Goal: Transaction & Acquisition: Purchase product/service

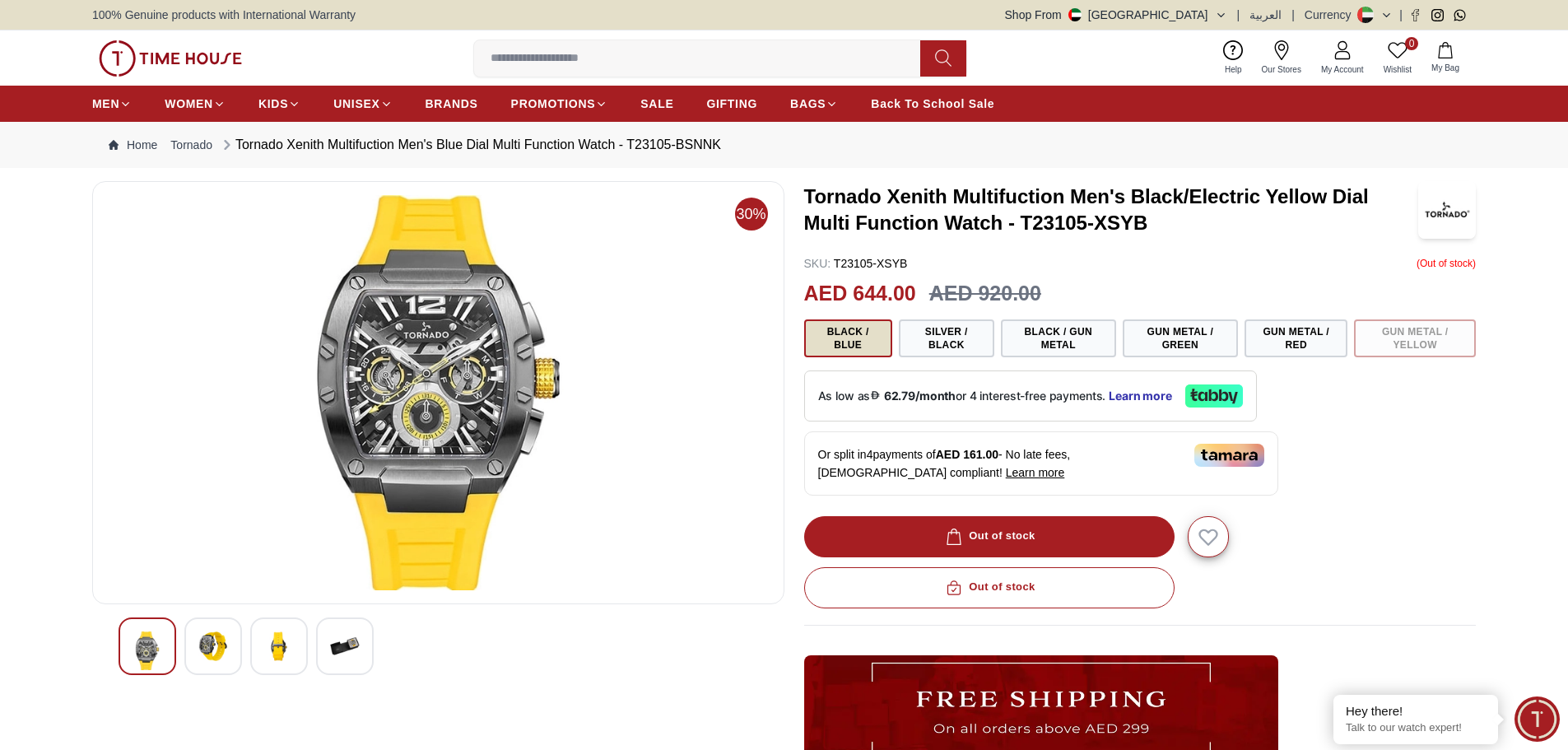
click at [846, 344] on button "Black / Blue" at bounding box center [848, 338] width 88 height 38
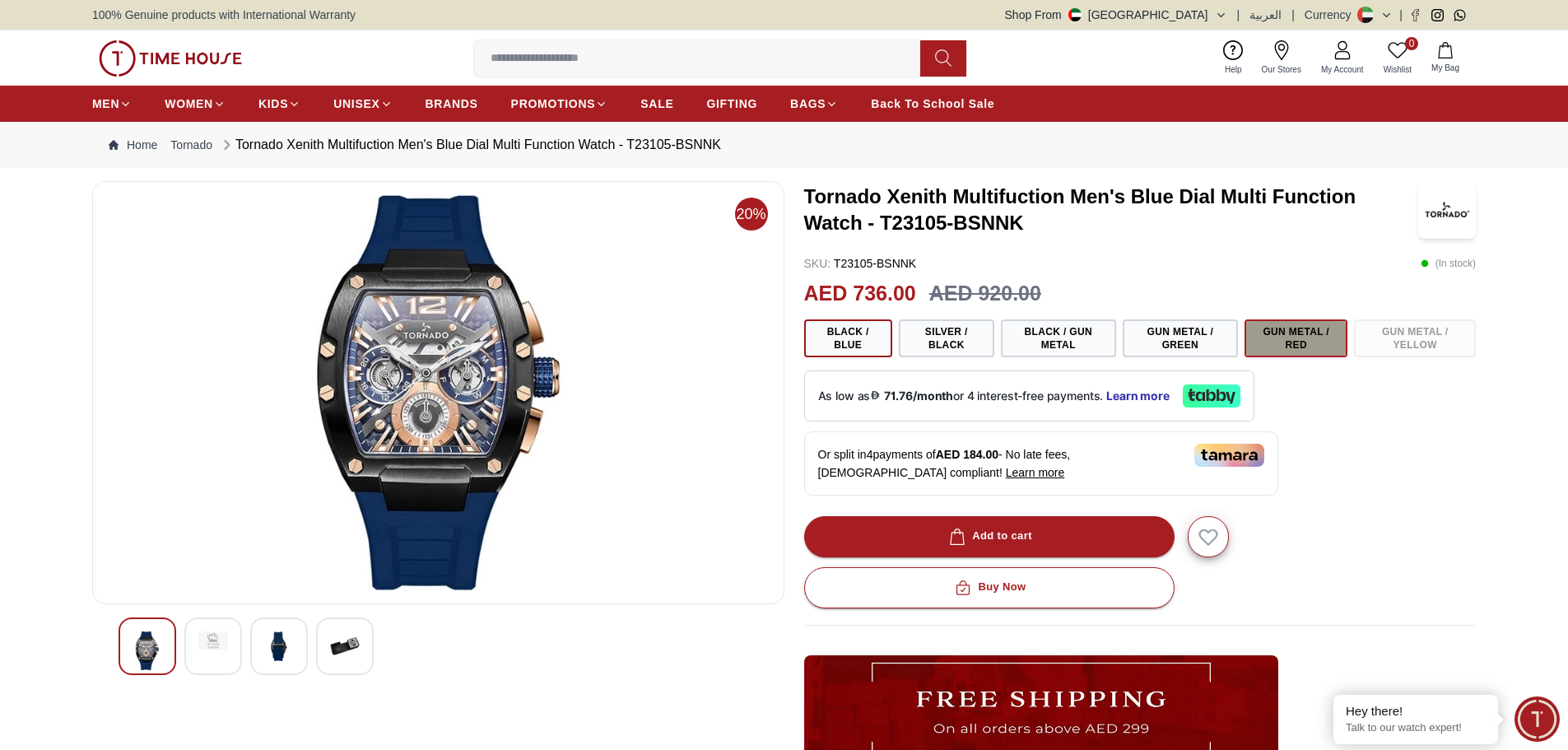
click at [1327, 338] on button "Gun Metal / Red" at bounding box center [1296, 338] width 103 height 38
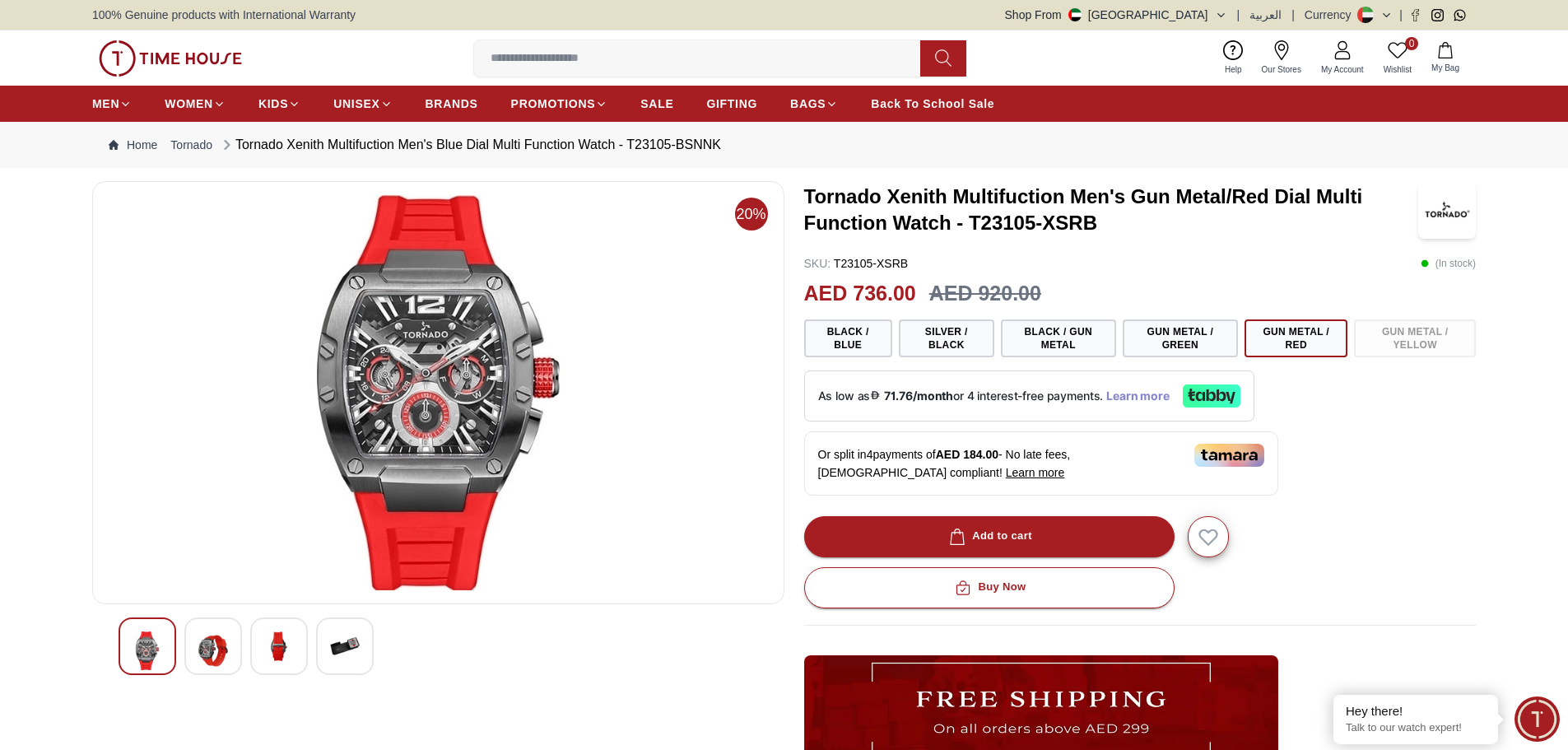
click at [1126, 398] on span "Learn more" at bounding box center [1138, 396] width 64 height 13
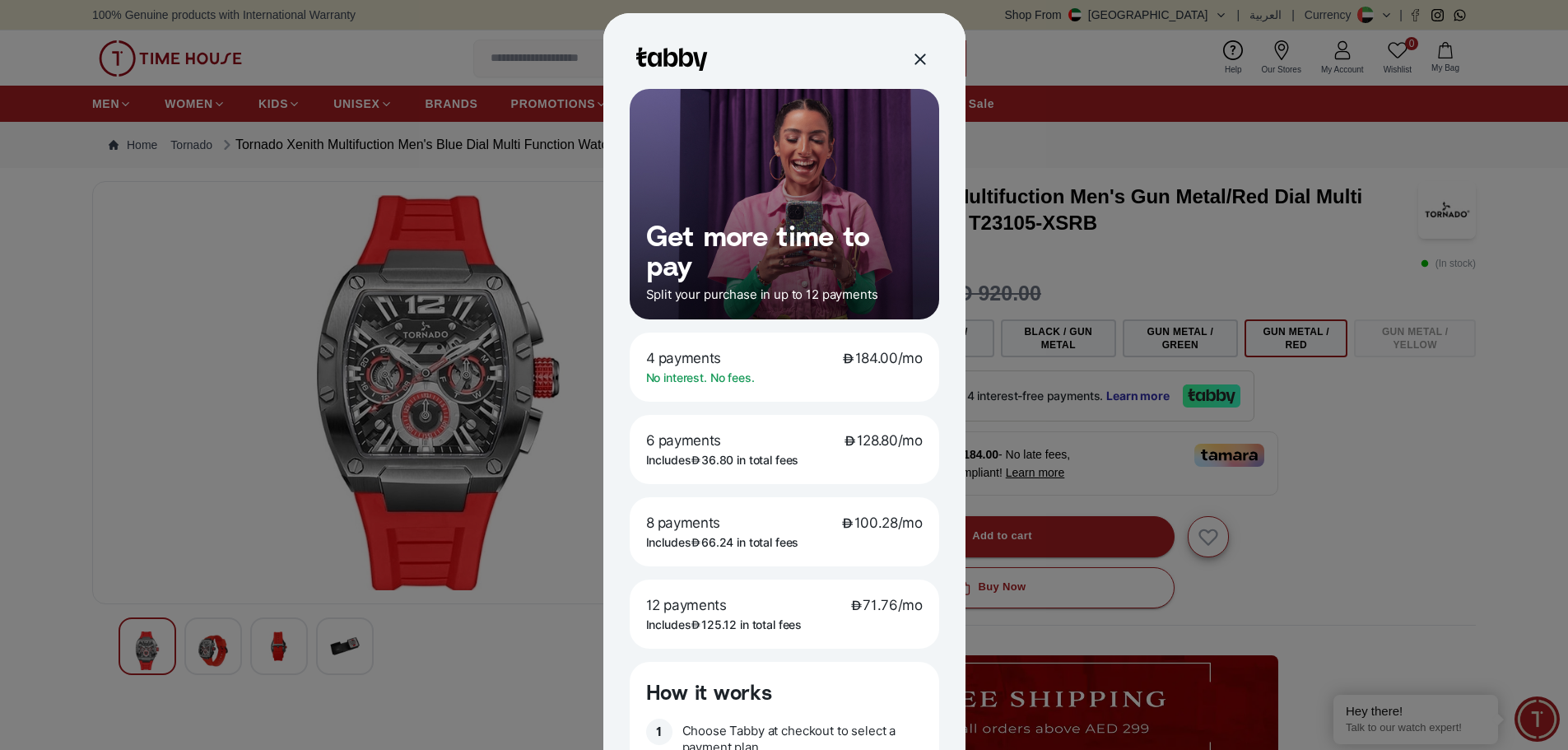
click at [767, 605] on p "12 payments 71.76/mo" at bounding box center [784, 605] width 277 height 18
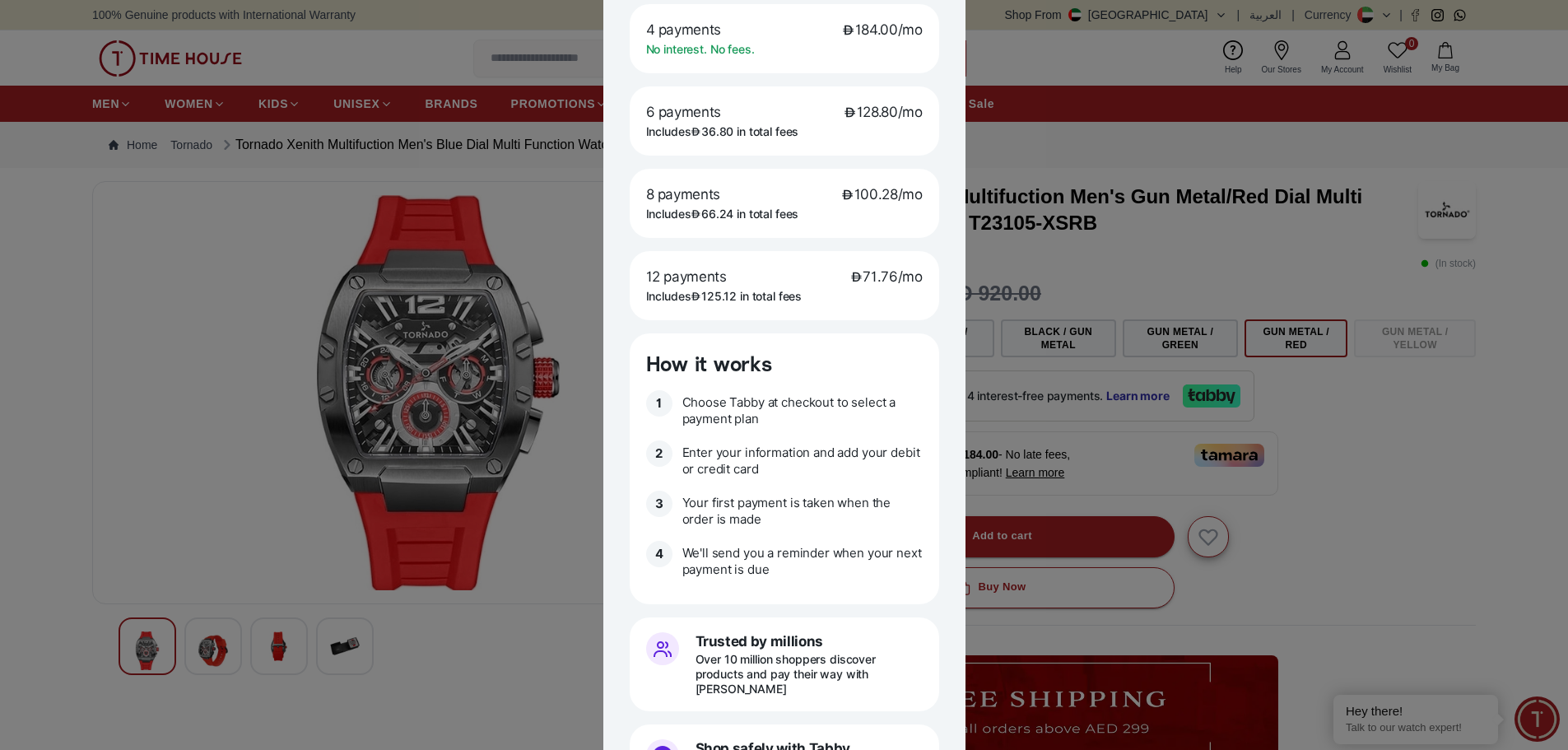
scroll to position [329, 0]
click at [480, 642] on div at bounding box center [784, 375] width 1568 height 750
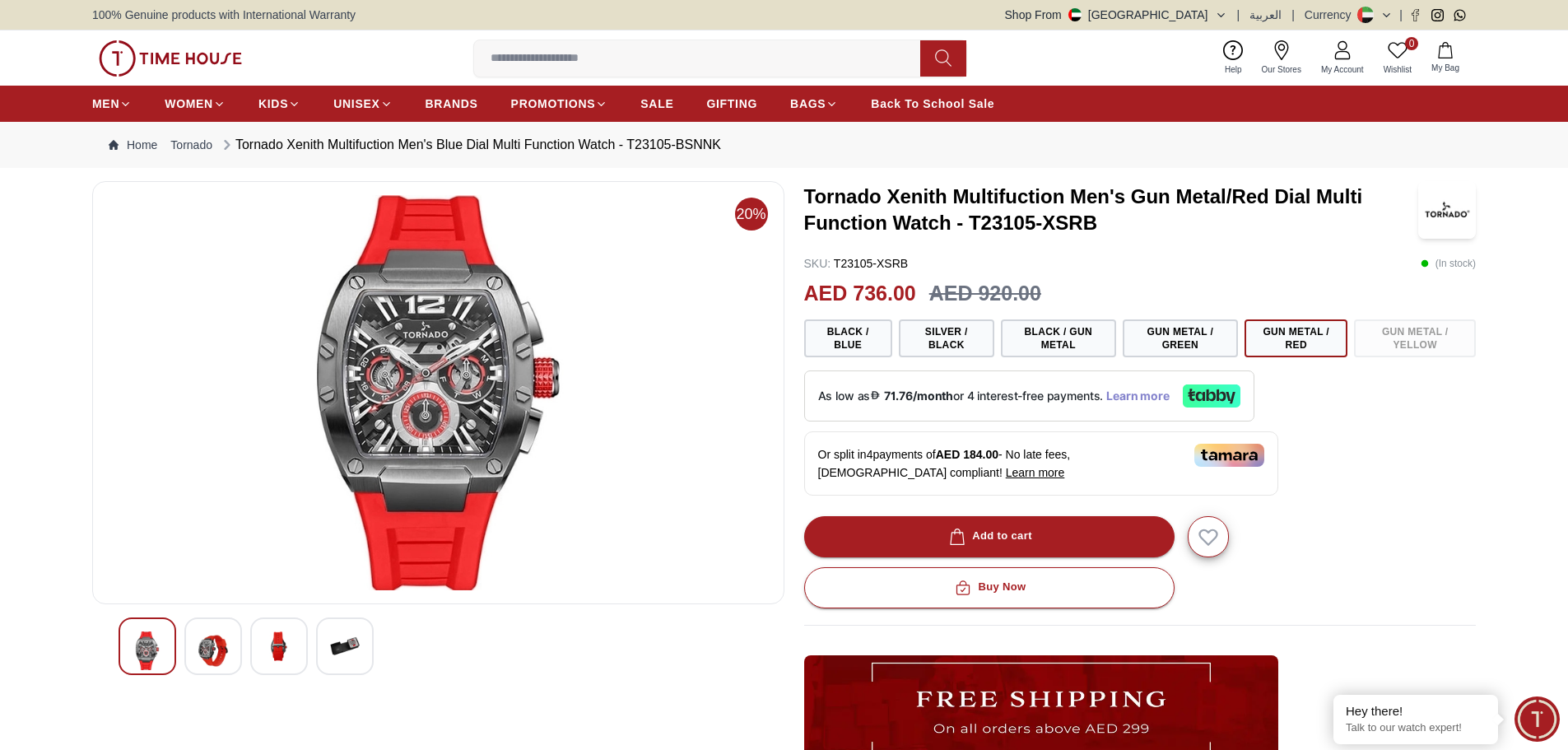
click at [1151, 391] on span "Learn more" at bounding box center [1138, 396] width 64 height 13
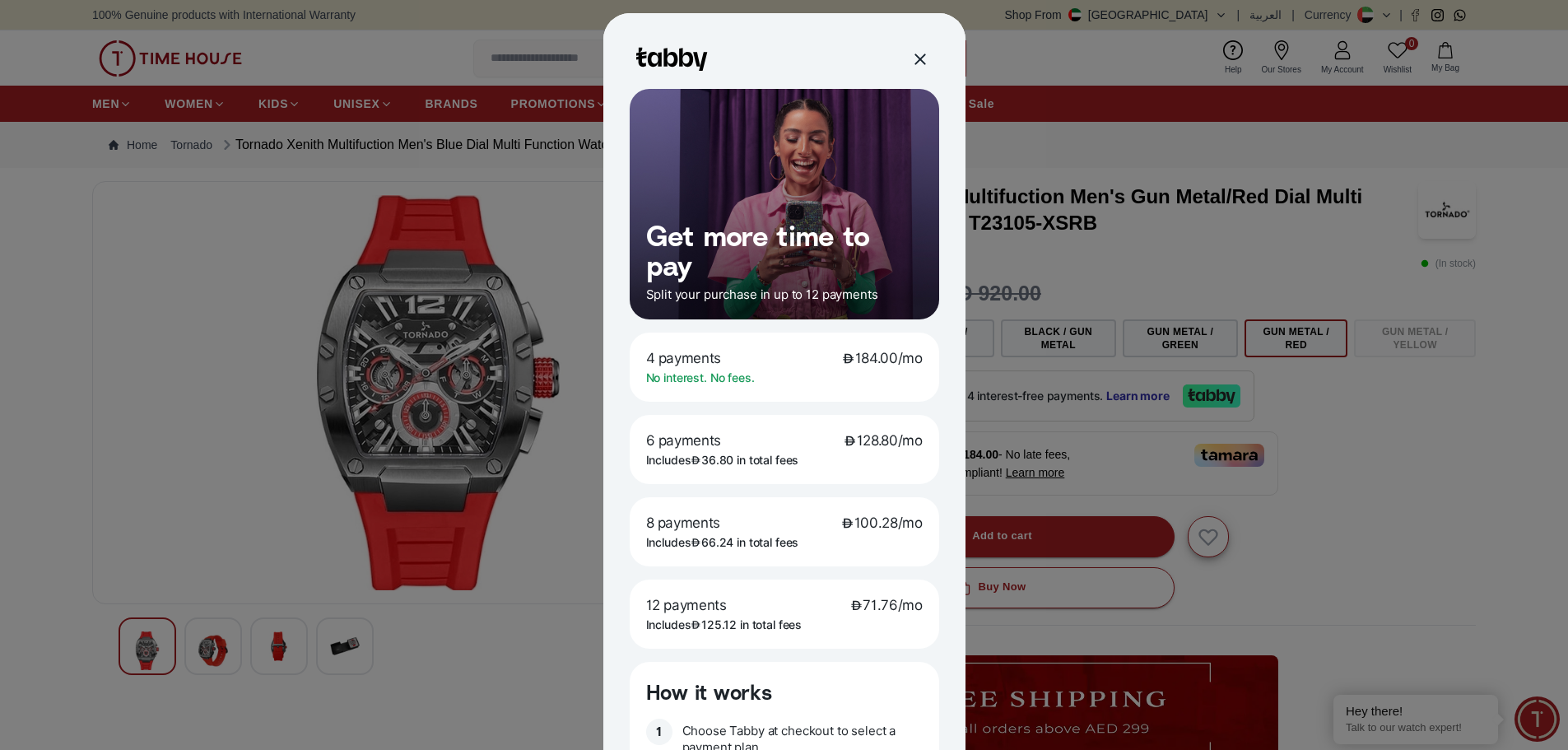
click at [762, 605] on p "12 payments 71.76/mo" at bounding box center [784, 605] width 277 height 18
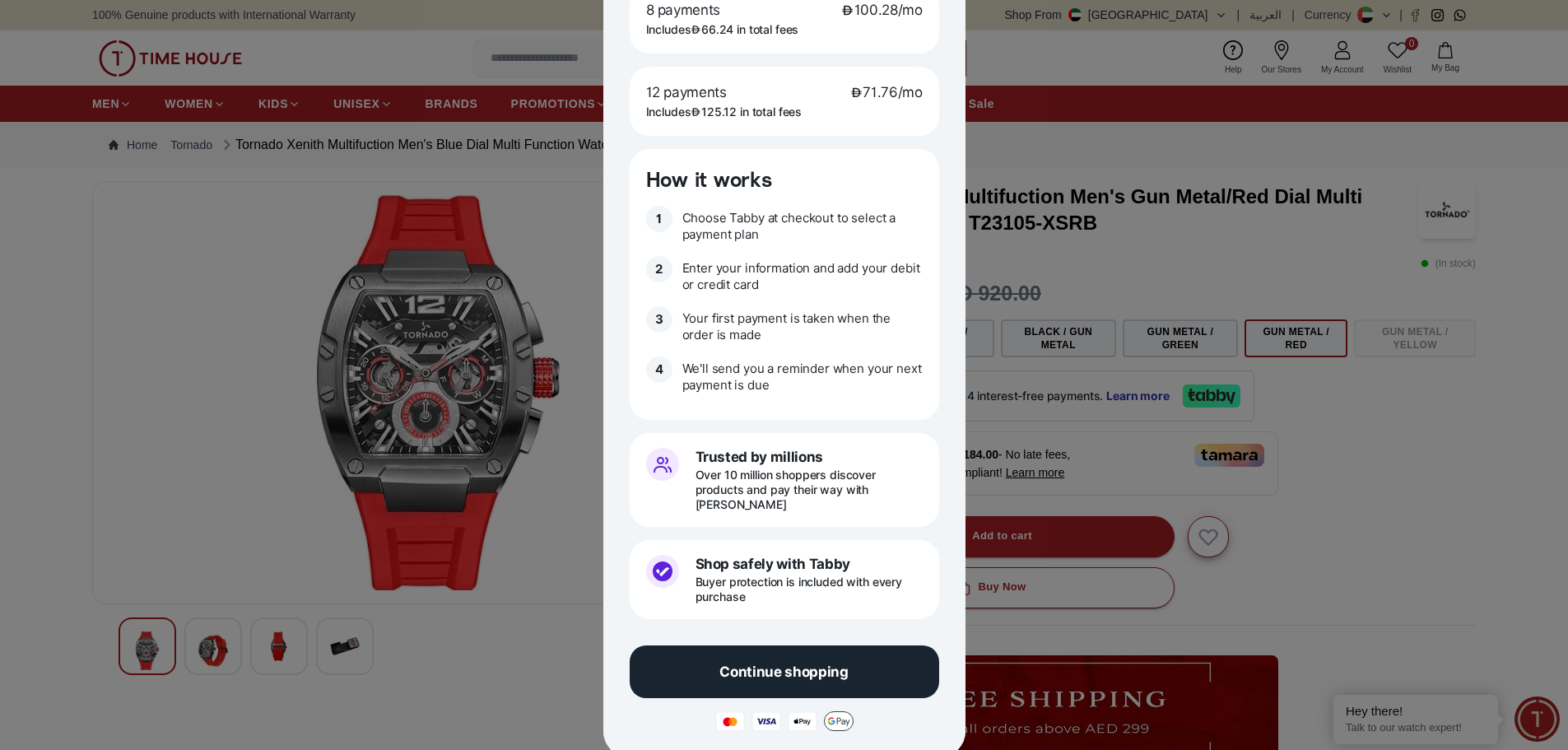
scroll to position [519, 0]
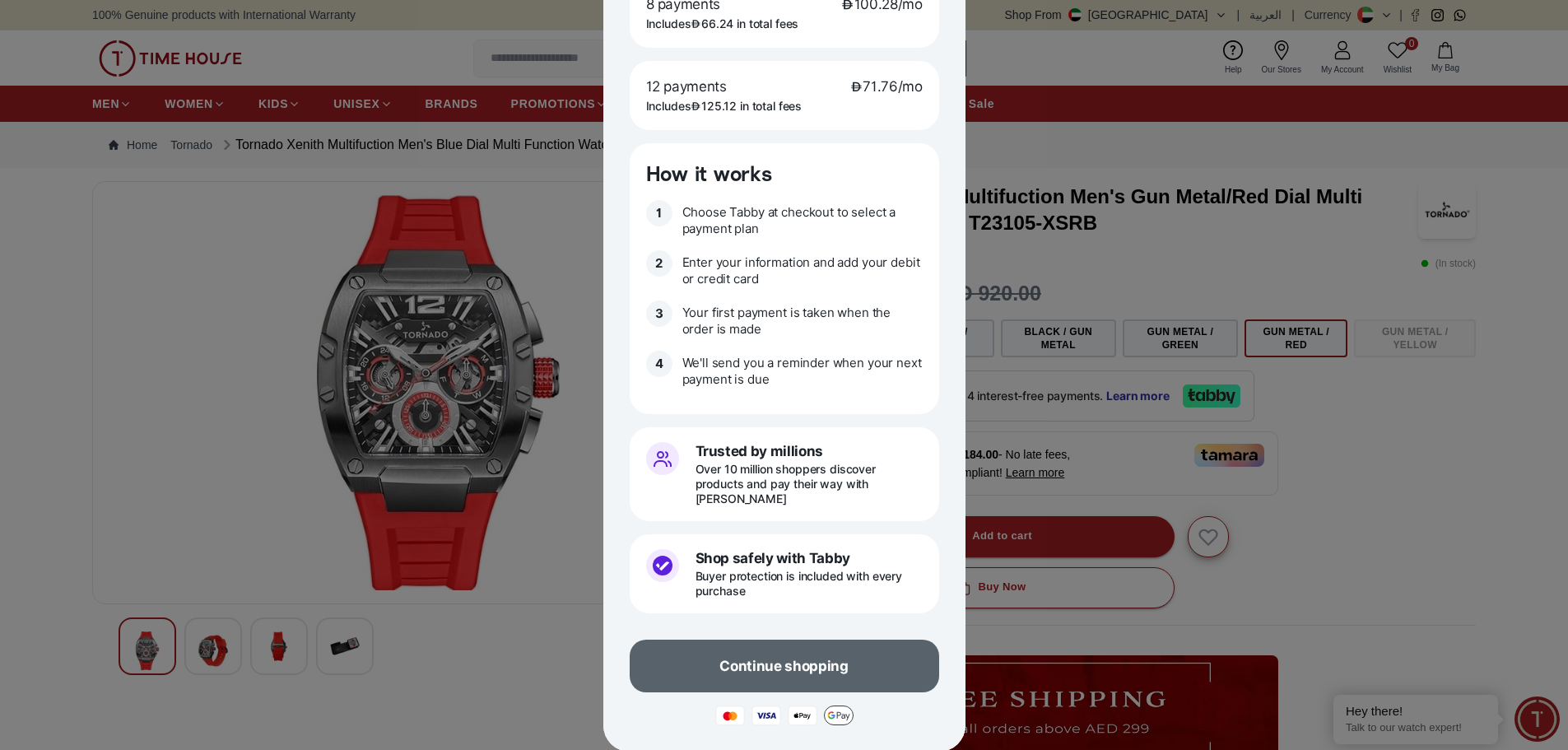
click at [808, 657] on p "Continue shopping" at bounding box center [784, 666] width 129 height 18
